Goal: Information Seeking & Learning: Learn about a topic

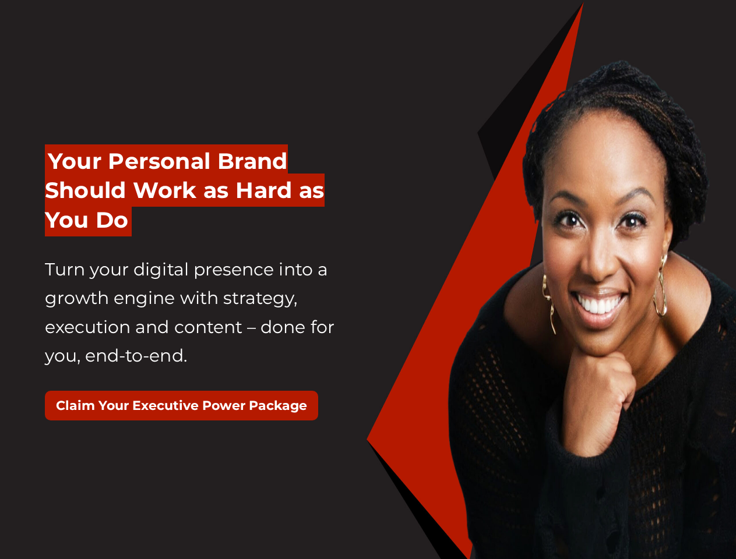
click at [368, 280] on div "Your Personal Brand Should Work as Hard as You Do Turn your digital presence in…" at bounding box center [202, 289] width 332 height 314
